Goal: Contribute content: Add original content to the website for others to see

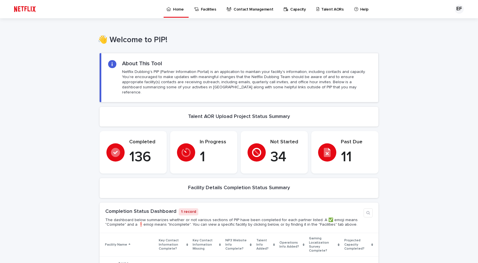
click at [327, 11] on p "Talent AORs" at bounding box center [332, 6] width 22 height 12
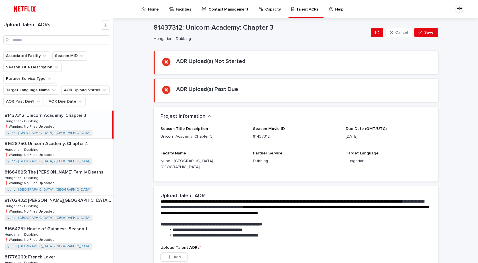
scroll to position [10, 0]
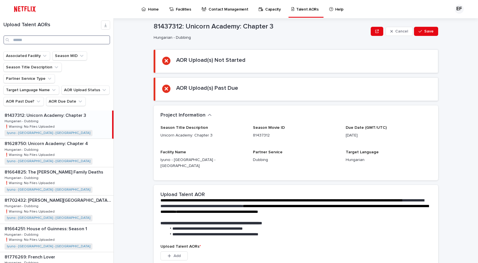
click at [34, 41] on input "Search" at bounding box center [56, 39] width 107 height 9
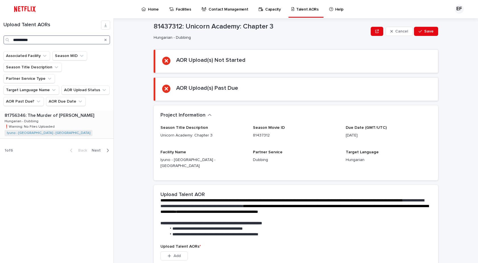
type input "**********"
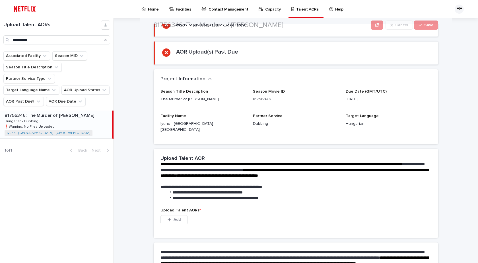
scroll to position [50, 0]
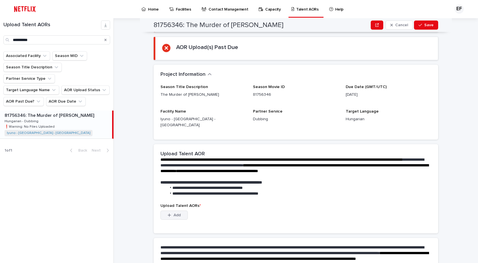
click at [168, 210] on button "Add" at bounding box center [173, 214] width 27 height 9
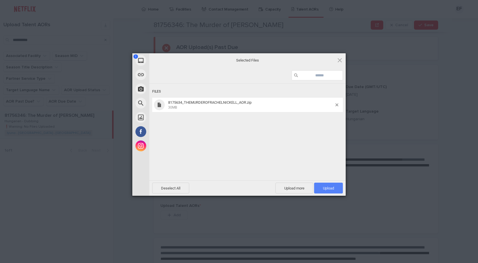
click at [326, 187] on span "Upload 1" at bounding box center [328, 188] width 11 height 4
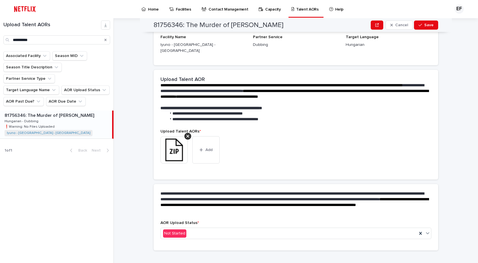
scroll to position [99, 0]
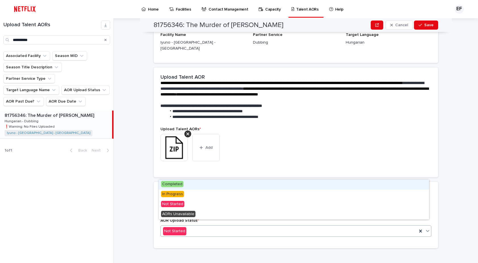
click at [426, 230] on icon at bounding box center [427, 231] width 3 height 2
click at [361, 182] on div "Completed" at bounding box center [294, 184] width 270 height 10
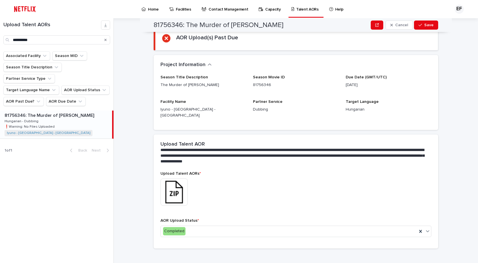
scroll to position [0, 0]
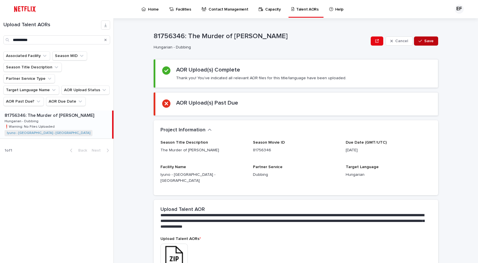
click at [422, 40] on div "button" at bounding box center [421, 41] width 6 height 4
